Goal: Information Seeking & Learning: Learn about a topic

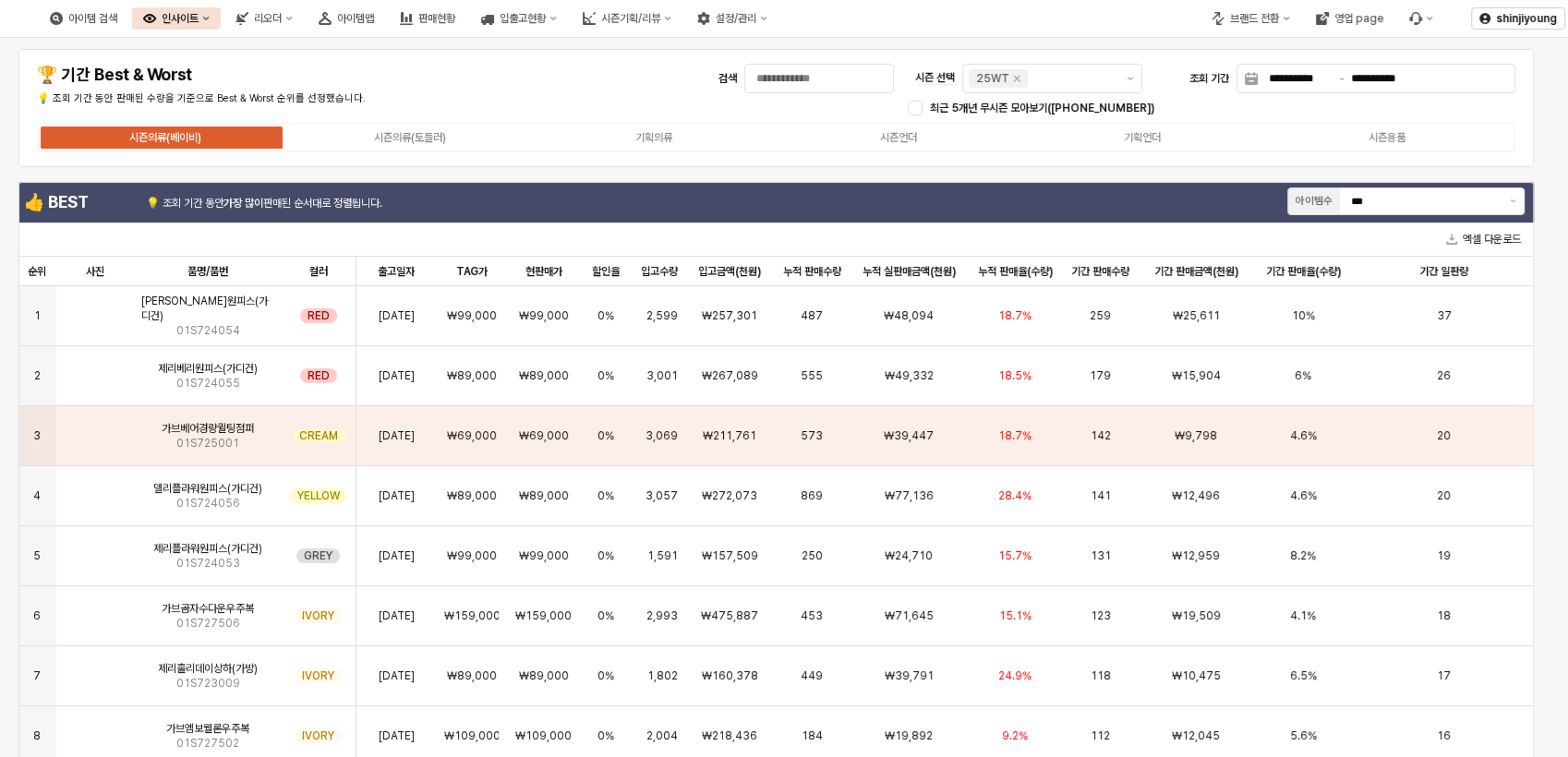
click at [199, 18] on div "인사이트" at bounding box center [180, 19] width 37 height 13
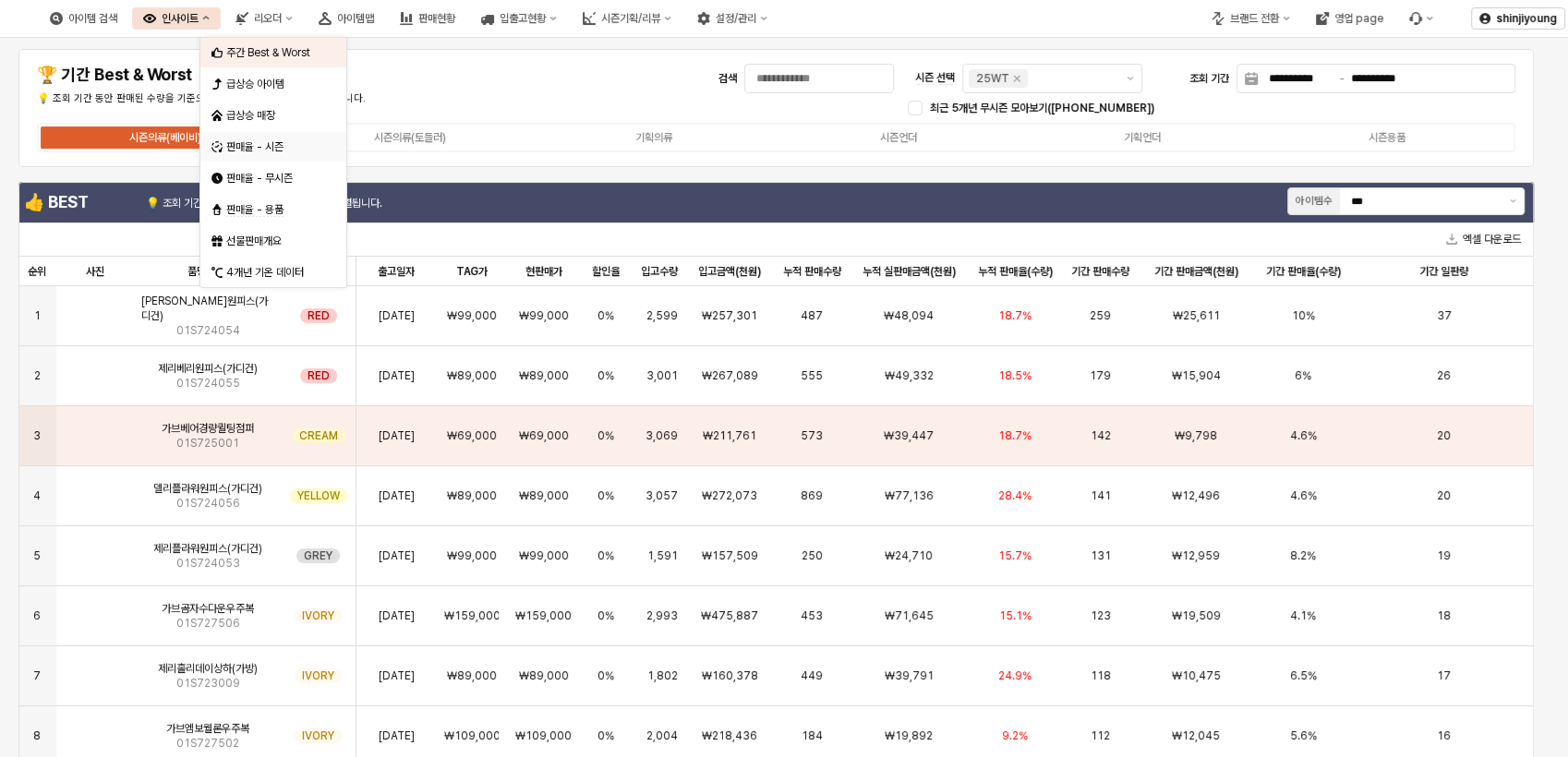
click at [259, 149] on div "판매율 - 시즌" at bounding box center [275, 147] width 98 height 15
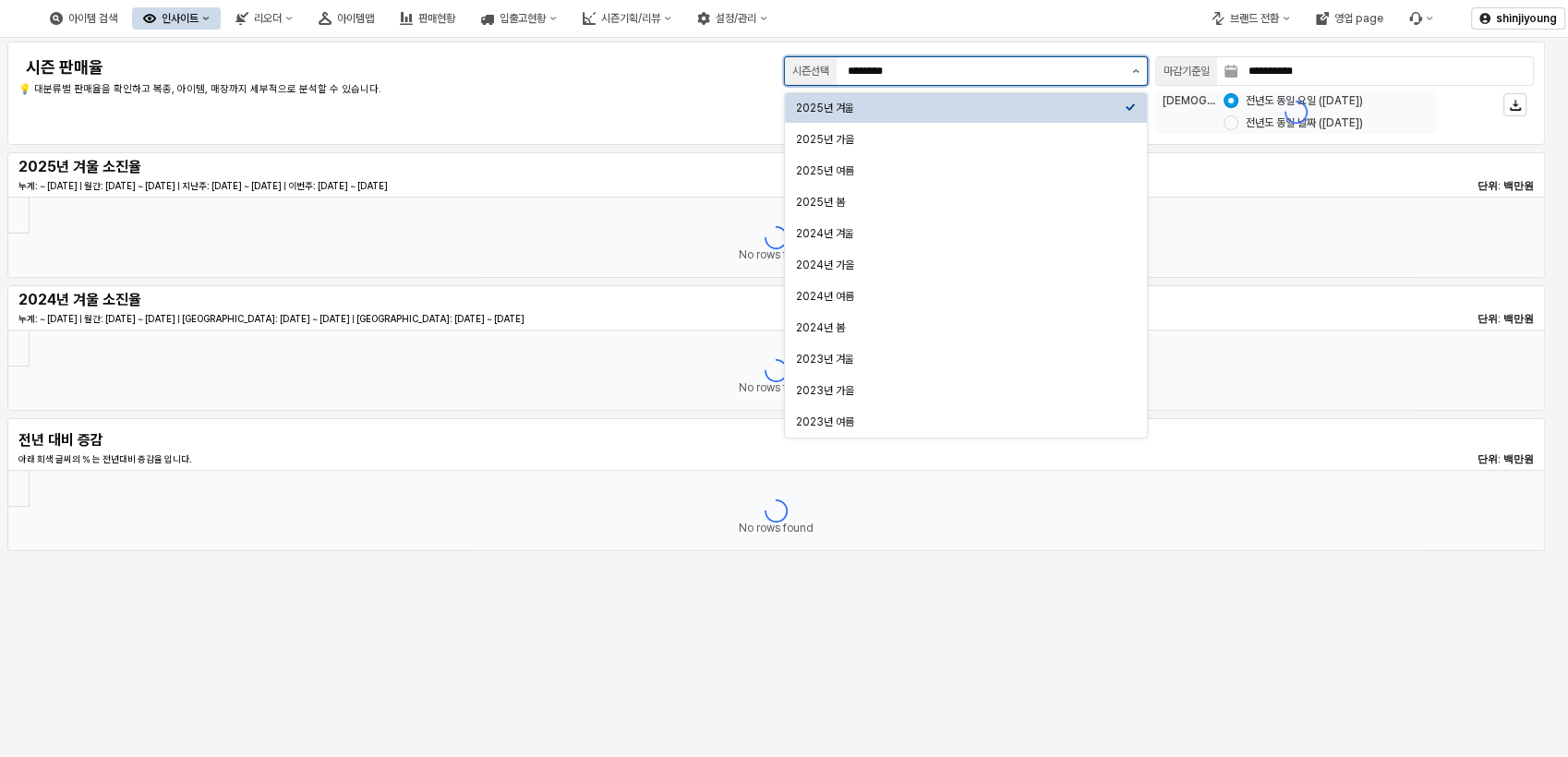
click at [1139, 70] on button "제안 사항 표시" at bounding box center [1135, 70] width 22 height 28
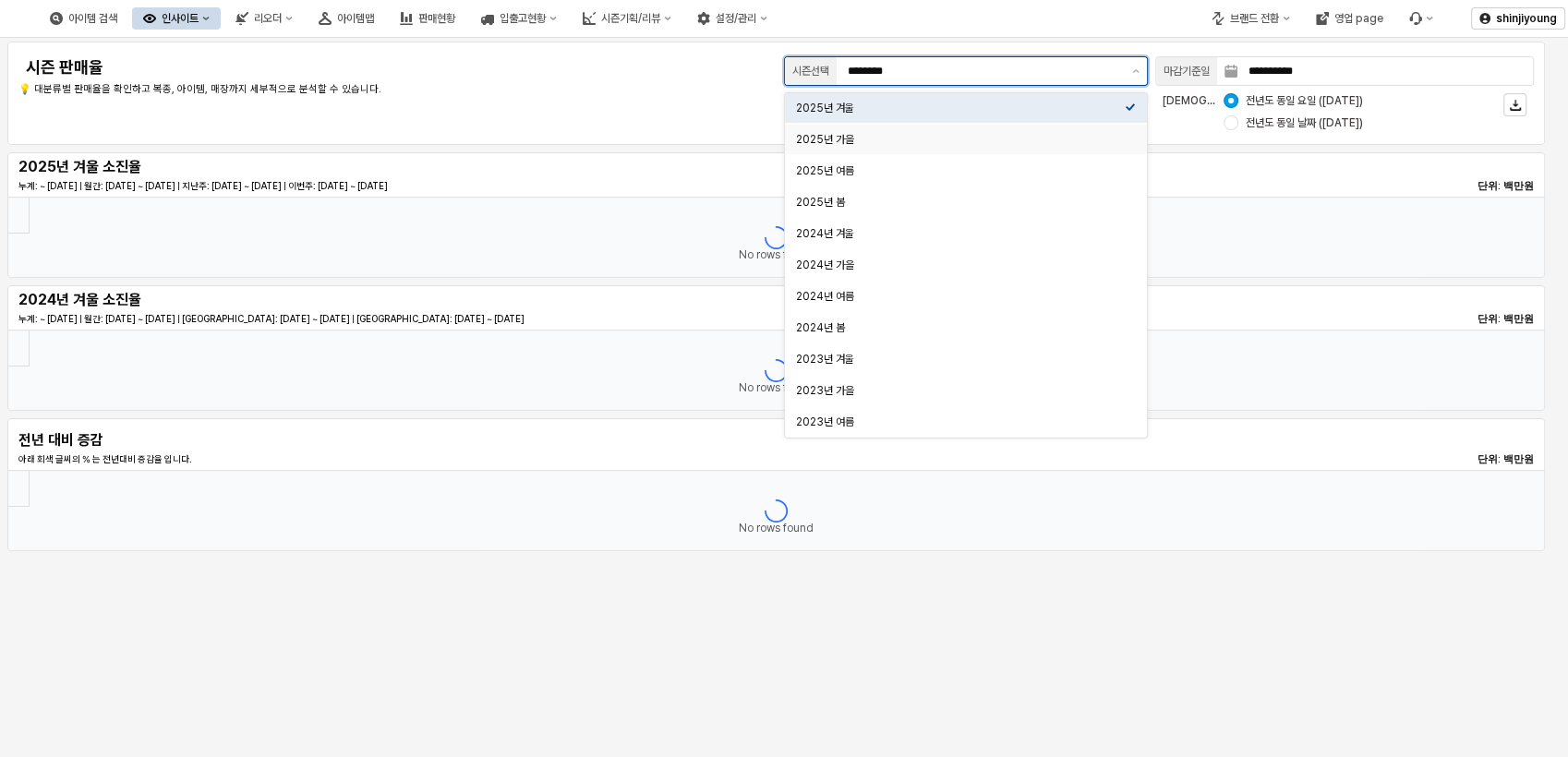
click at [857, 144] on div "2025년 가을" at bounding box center [960, 140] width 329 height 15
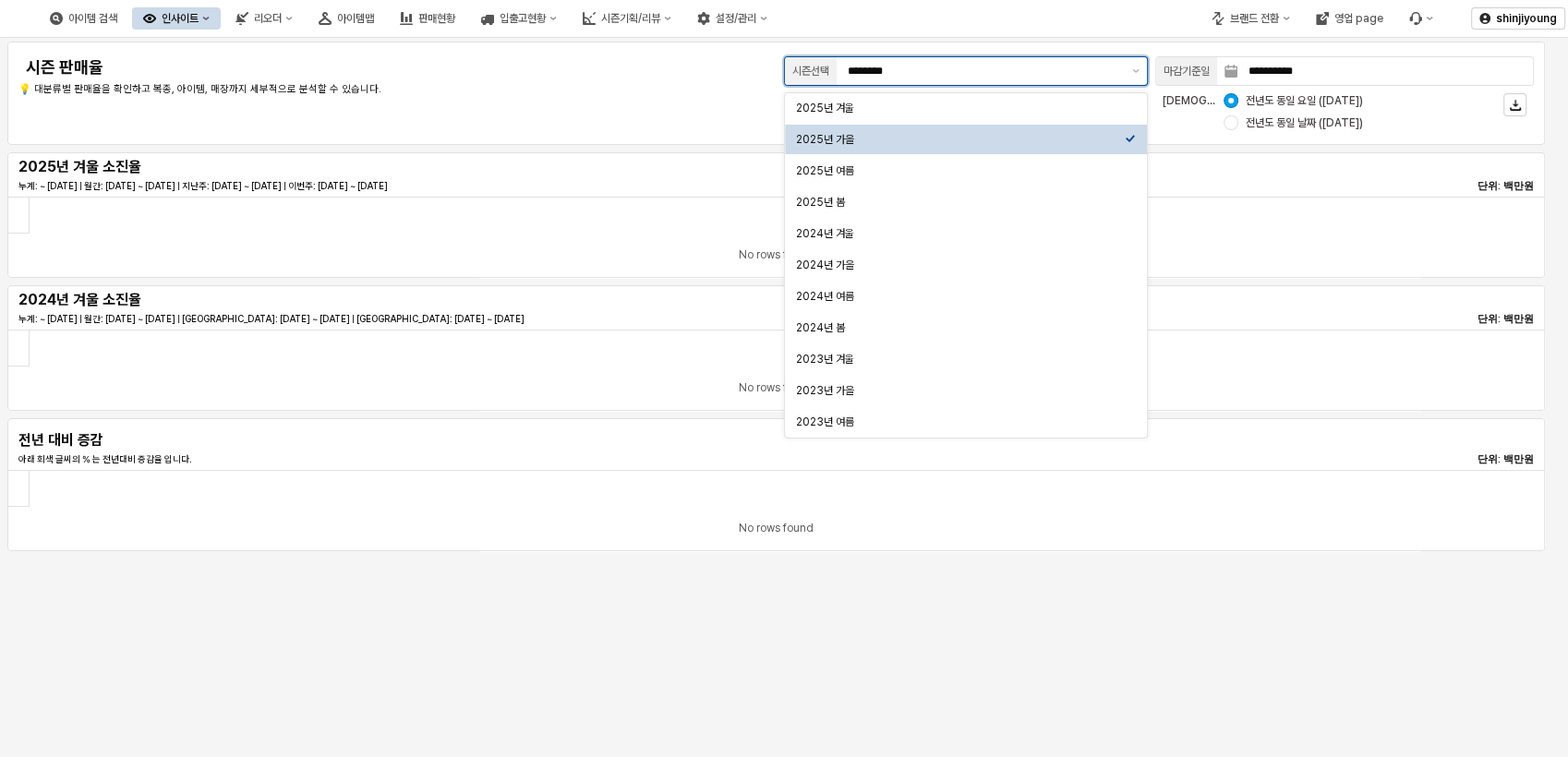
type input "********"
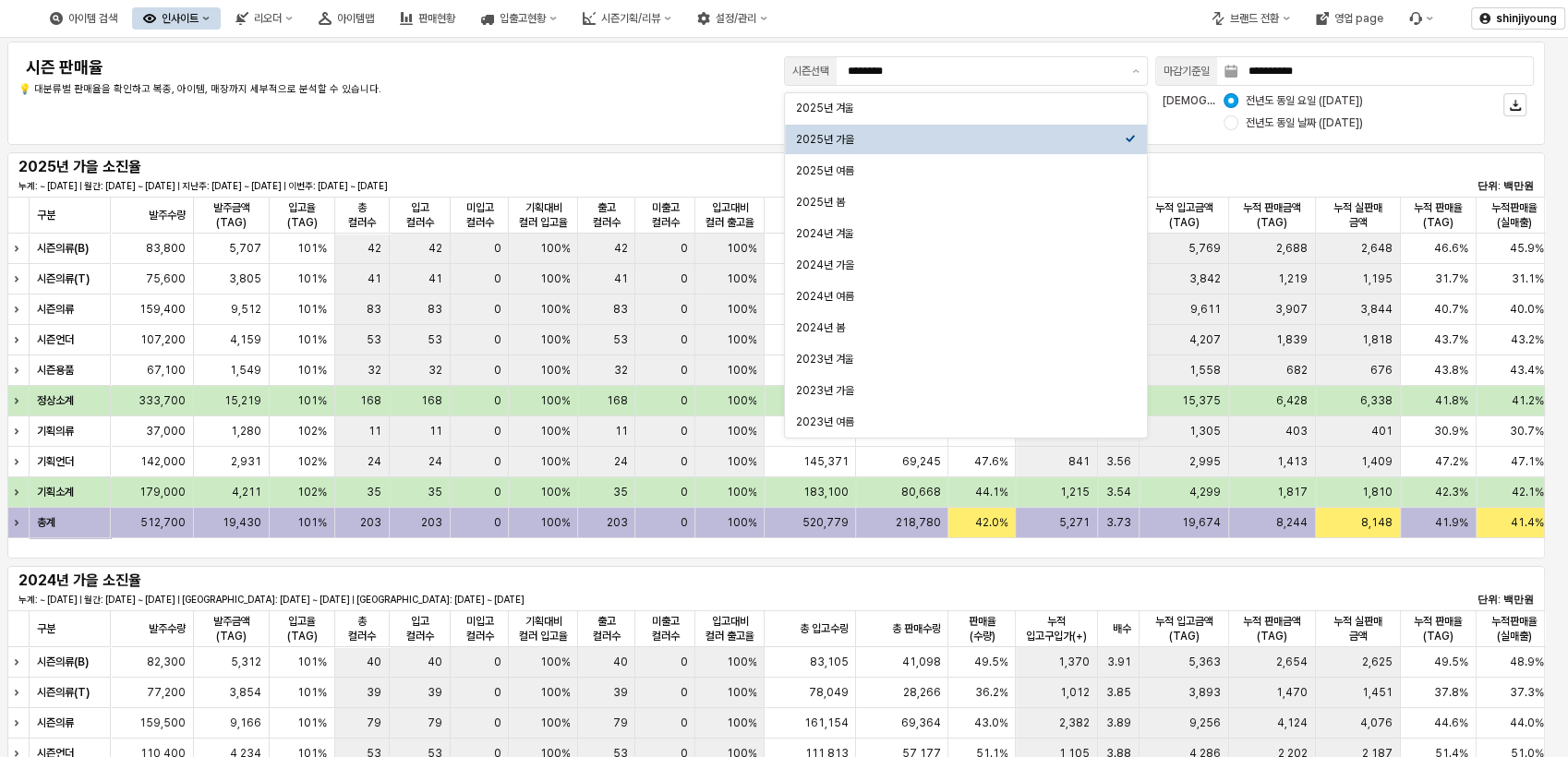
click at [574, 89] on p "💡 대분류별 판매율을 확인하고 복종, 아이템, 매장까지 세부적으로 분석할 수 있습니다." at bounding box center [334, 89] width 631 height 16
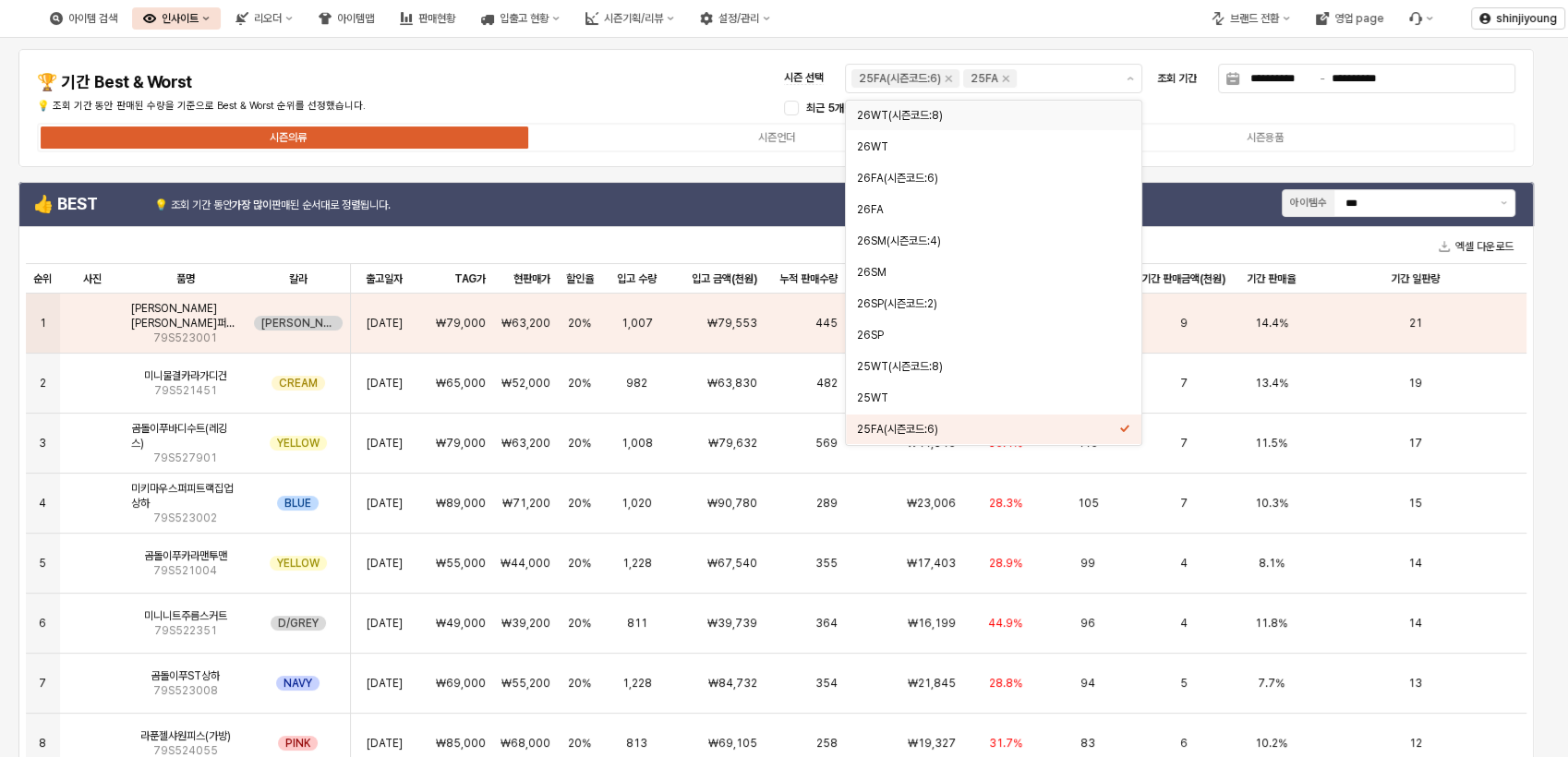
click at [504, 75] on h4 "🏆 기간 Best & Worst" at bounding box center [279, 82] width 483 height 18
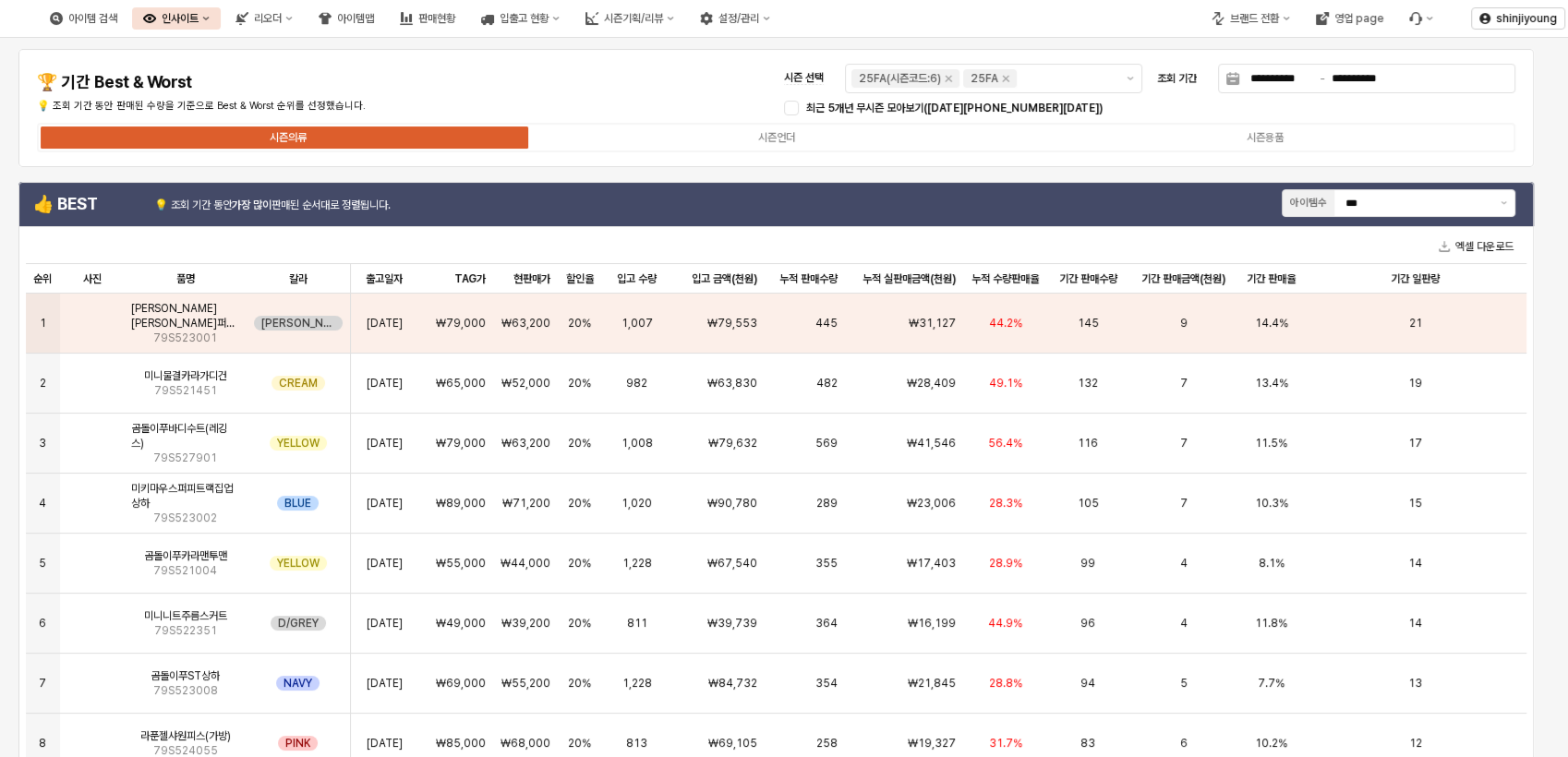
click at [209, 20] on icon "인사이트" at bounding box center [206, 19] width 8 height 8
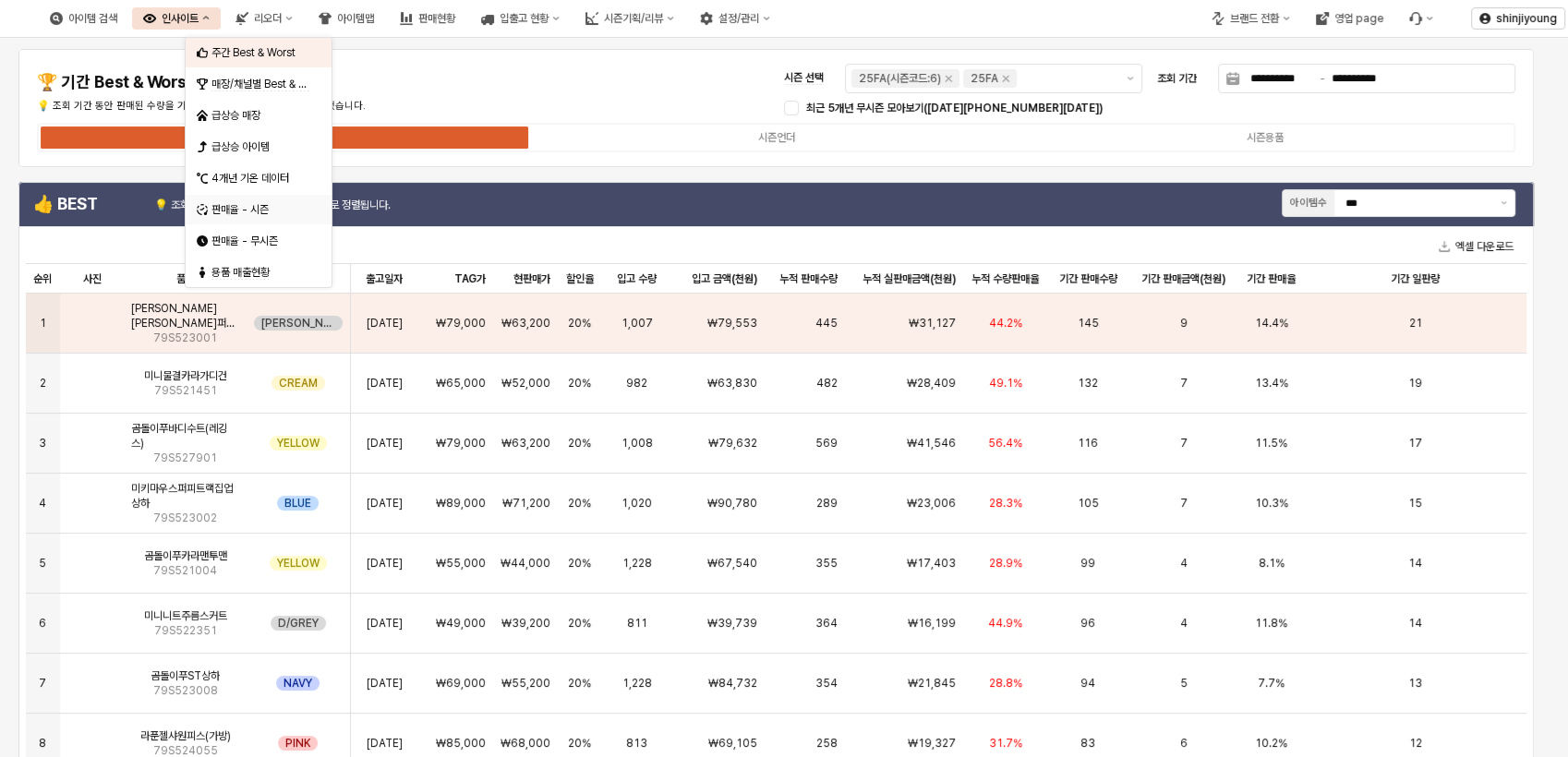
click at [247, 204] on div "판매율 - 시즌" at bounding box center [260, 210] width 98 height 15
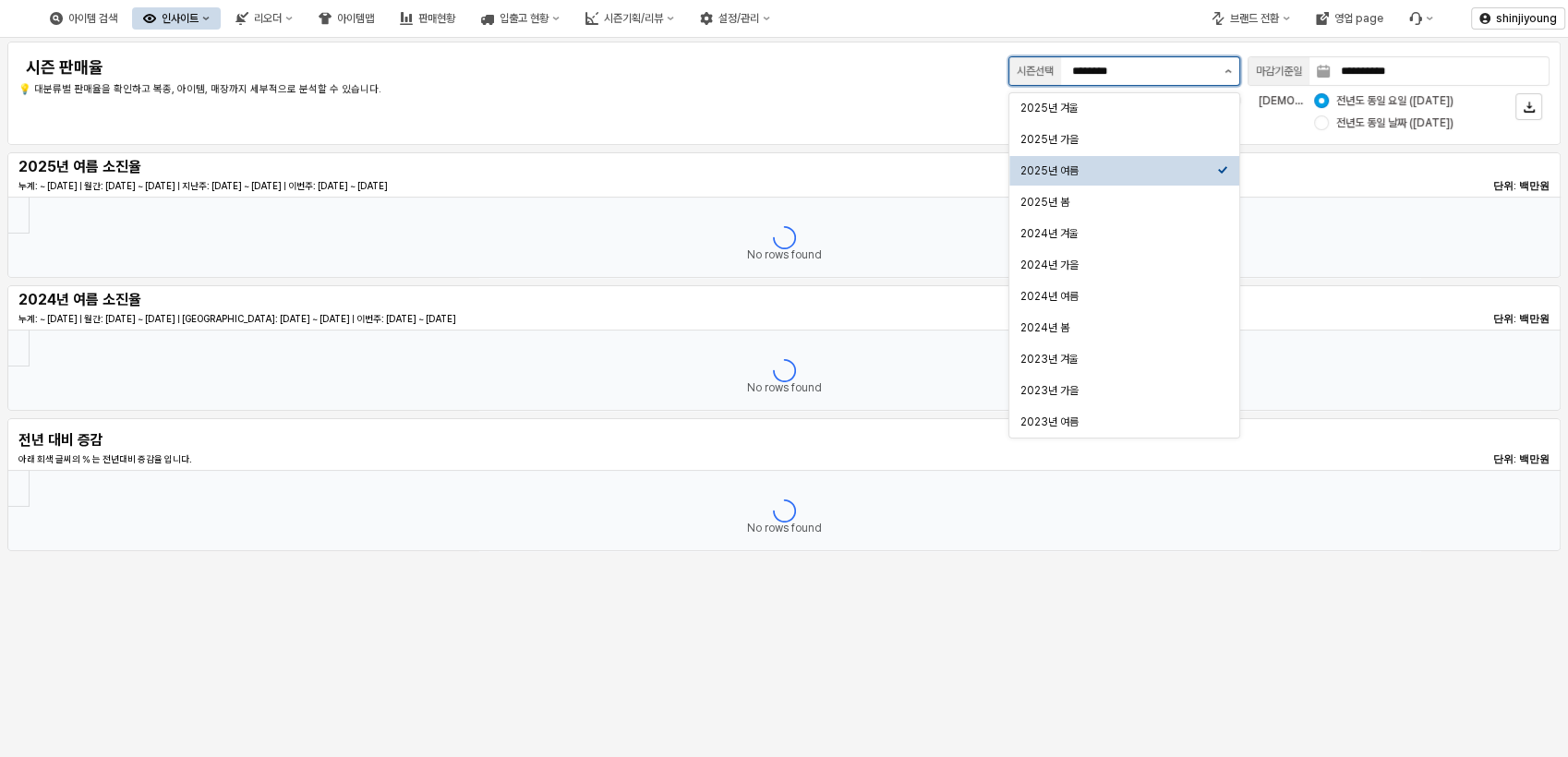
click at [1227, 70] on icon "제안 사항 표시" at bounding box center [1228, 71] width 7 height 4
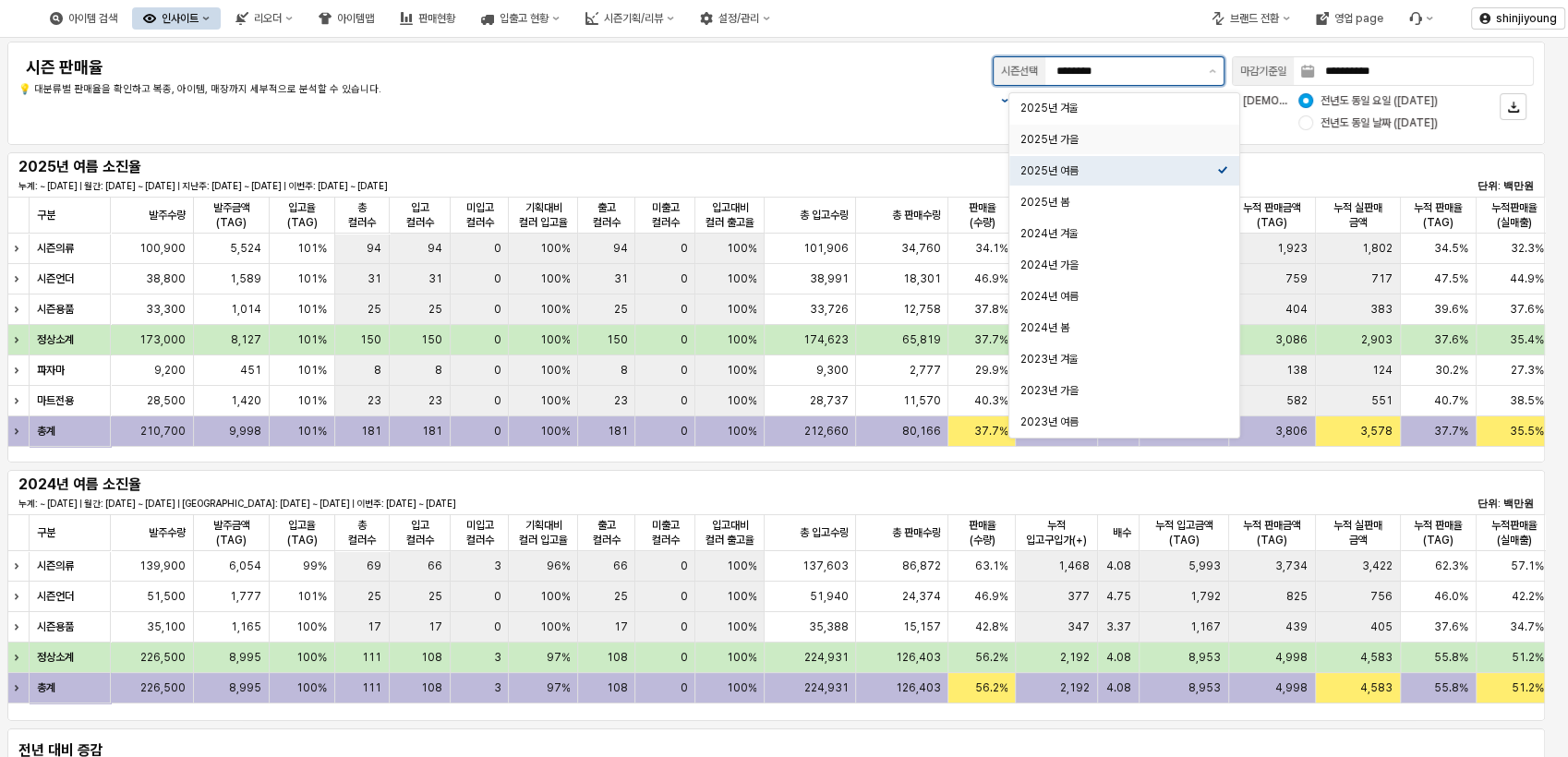
click at [1094, 138] on div "2025년 가을" at bounding box center [1118, 140] width 197 height 15
type input "********"
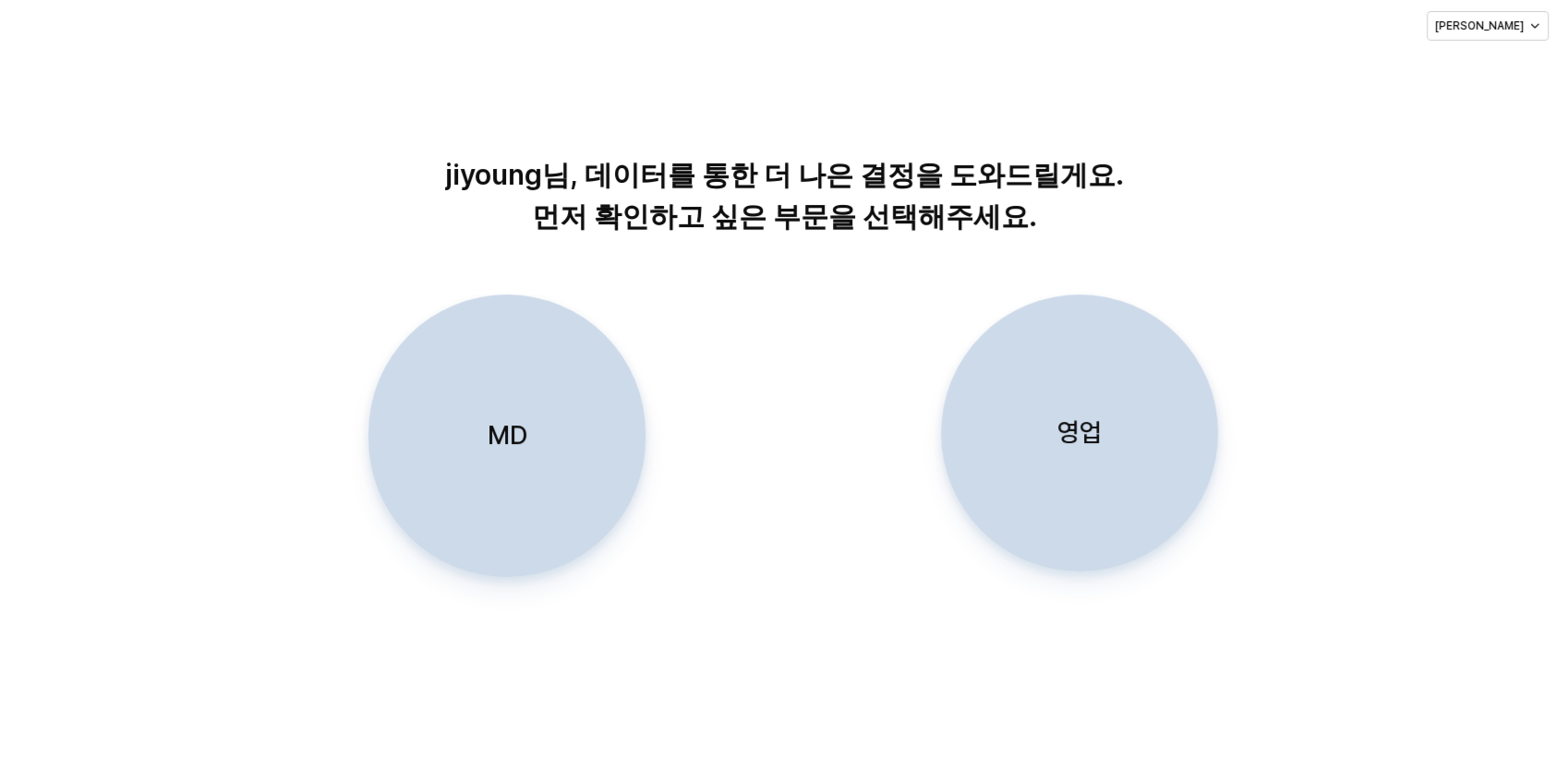
click at [501, 412] on div "MD" at bounding box center [507, 436] width 261 height 281
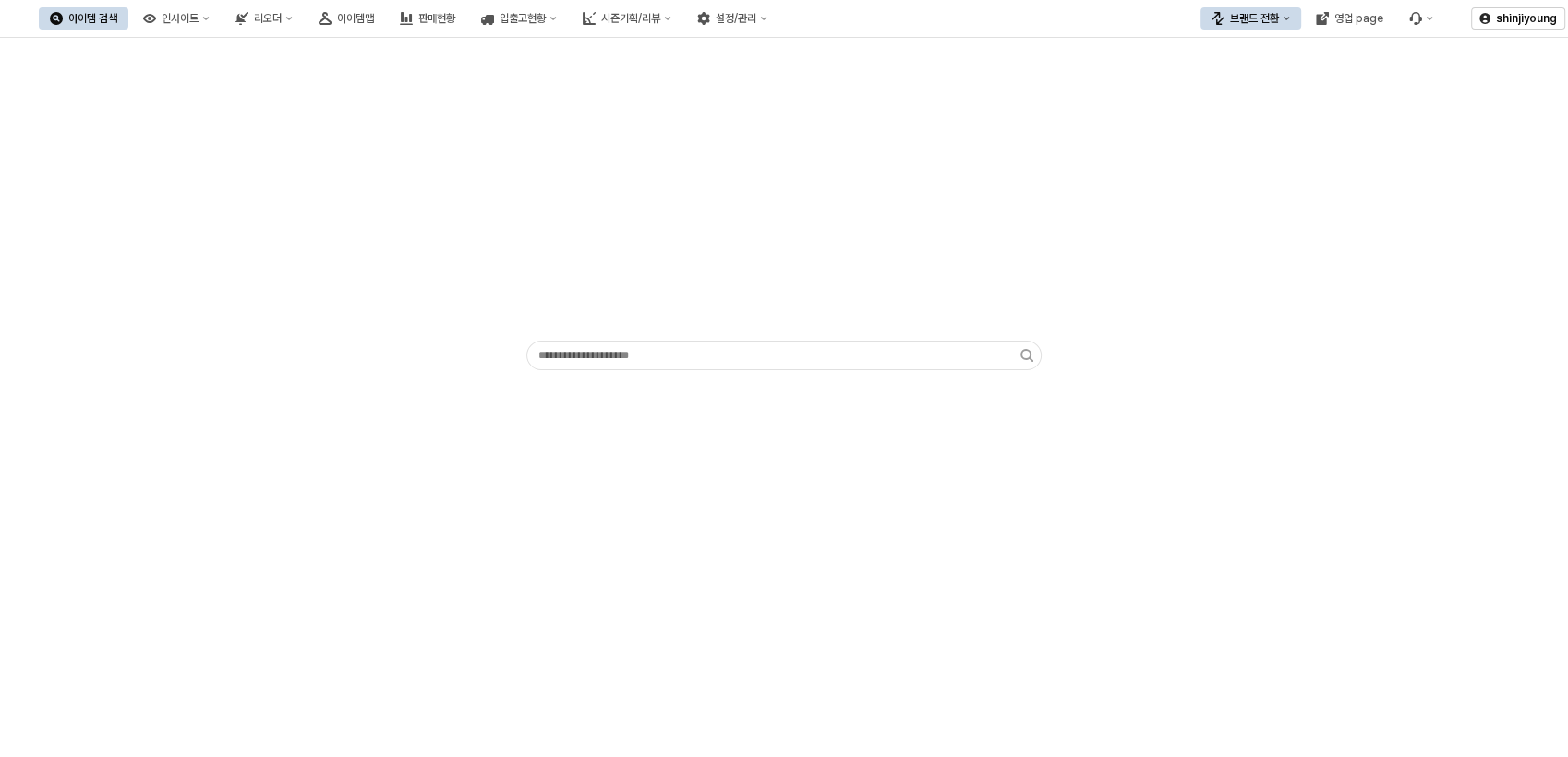
click at [1292, 18] on button "브랜드 전환" at bounding box center [1250, 18] width 101 height 22
click at [1236, 124] on div "디즈니" at bounding box center [1273, 115] width 145 height 29
click at [209, 21] on icon "인사이트" at bounding box center [206, 19] width 8 height 8
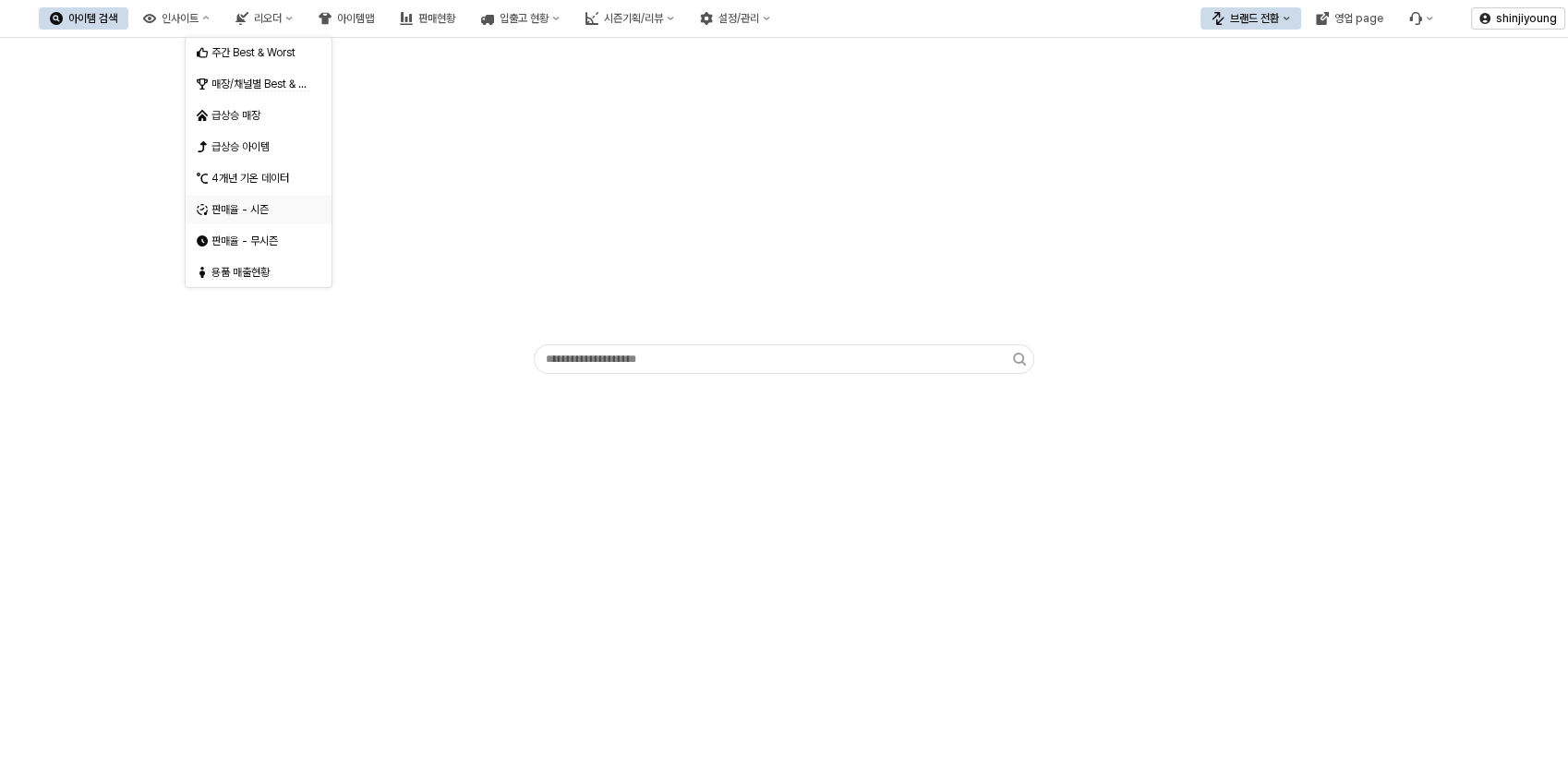
click at [238, 211] on div "판매율 - 시즌" at bounding box center [260, 210] width 98 height 15
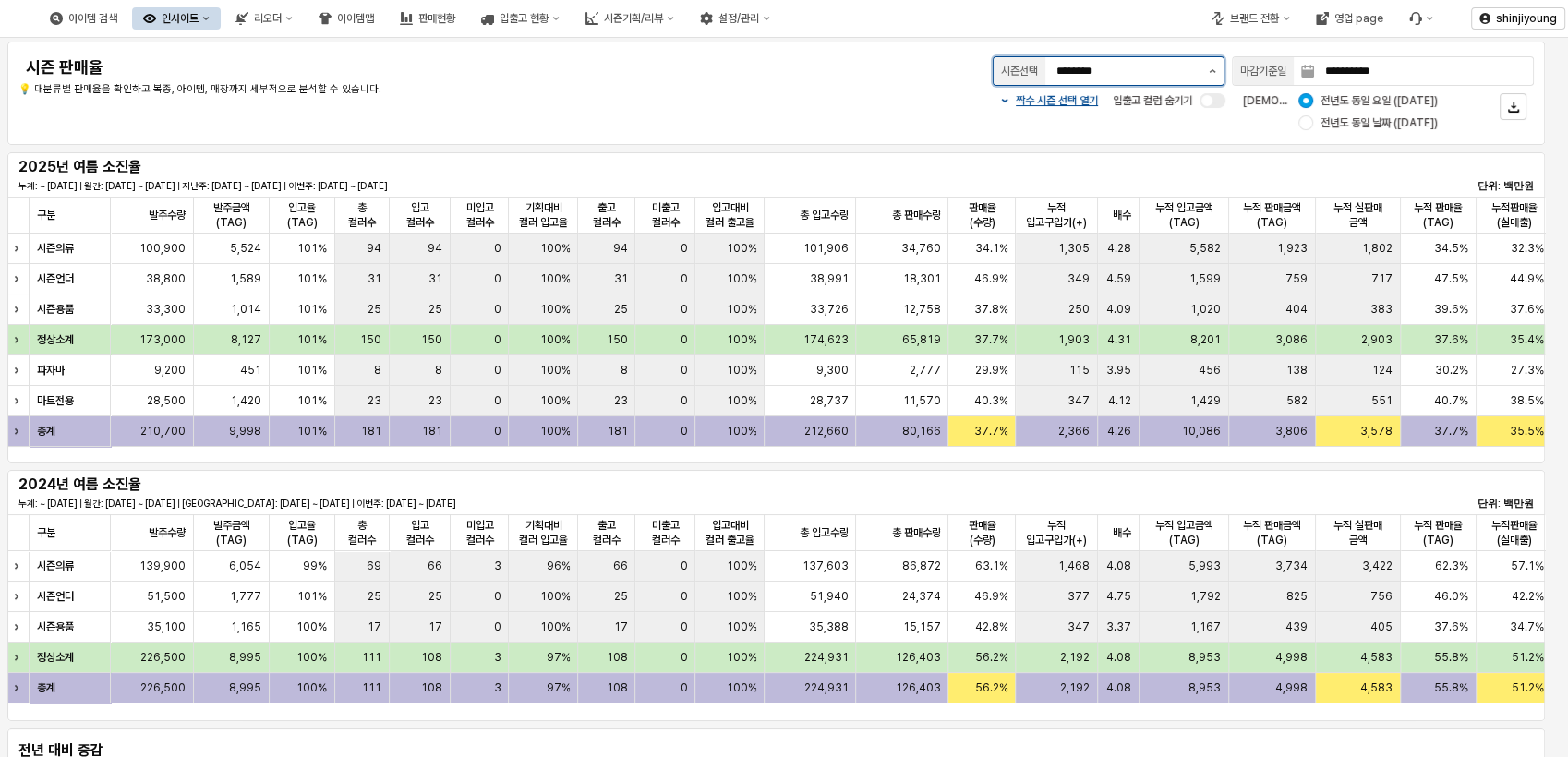
click at [1209, 70] on icon "제안 사항 표시" at bounding box center [1212, 71] width 8 height 4
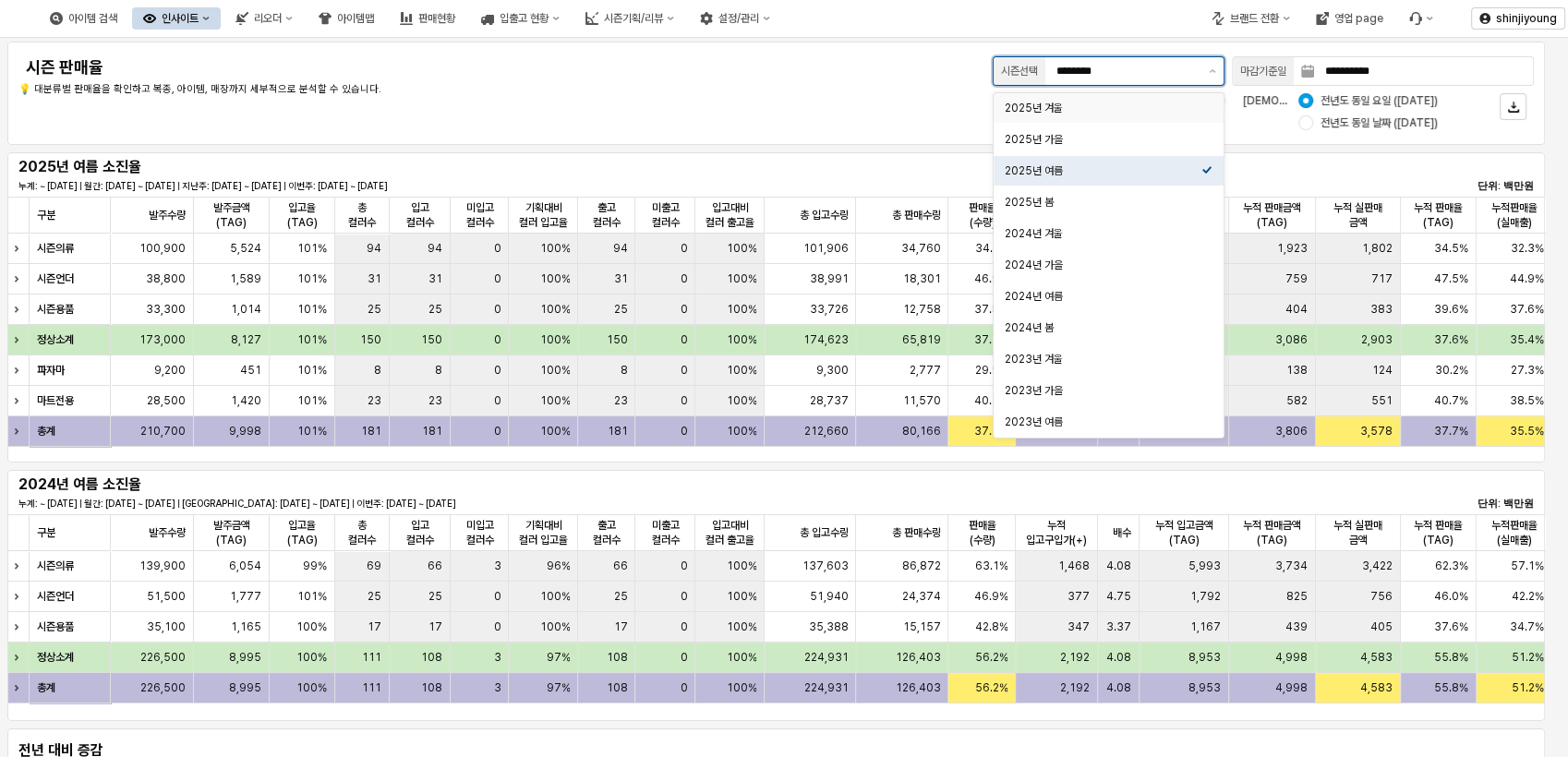
click at [1086, 109] on div "2025년 겨울" at bounding box center [1102, 108] width 197 height 15
type input "********"
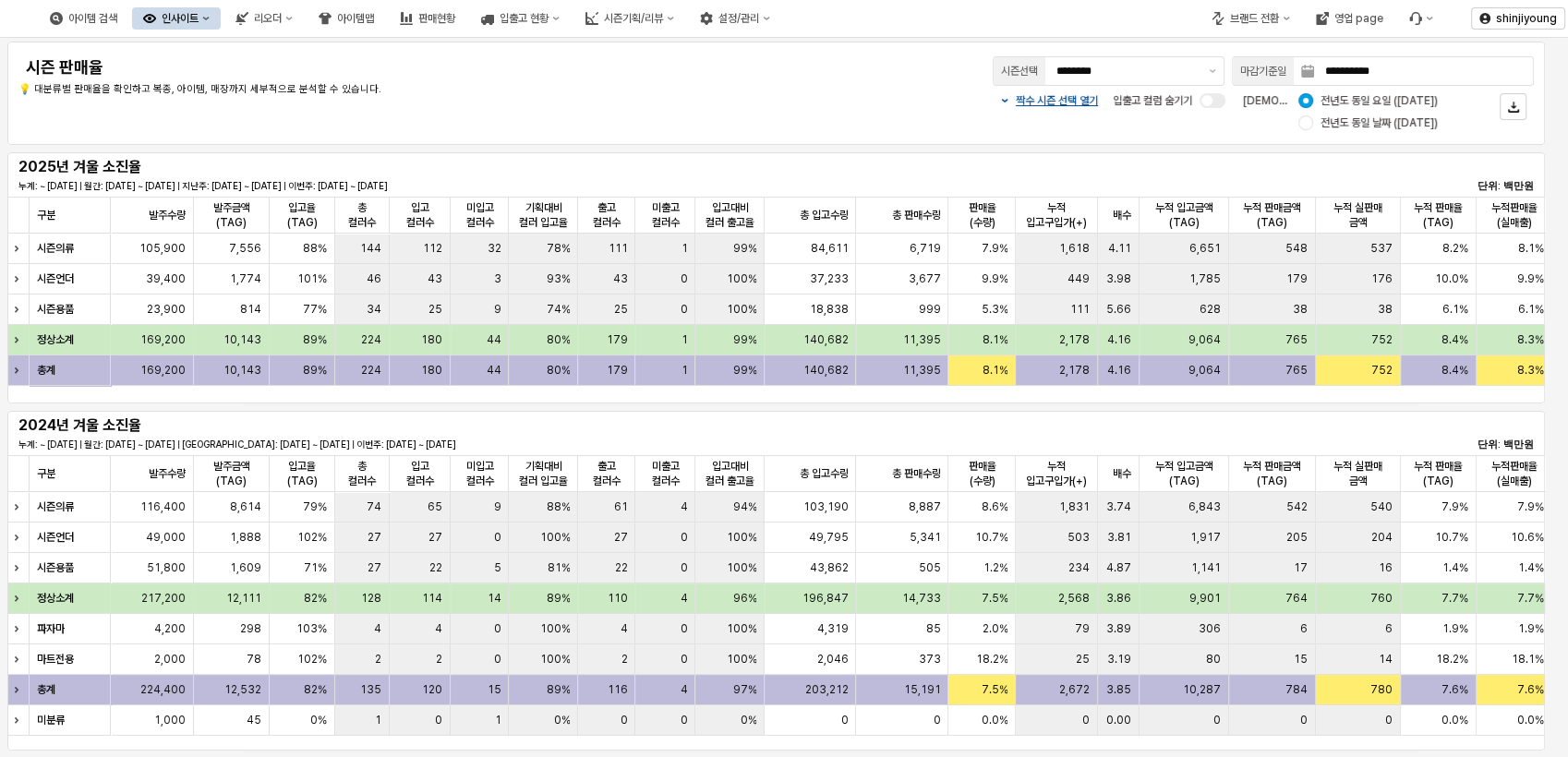
click at [665, 111] on div "짝수 시즌 선택 열기 입출고 컬럼 숨기기 비교 기준: 전년도 동일 요일 (2024-10-13) 전년도 동일 날짜 (2024-10-12)" at bounding box center [1092, 111] width 883 height 45
